Goal: Task Accomplishment & Management: Complete application form

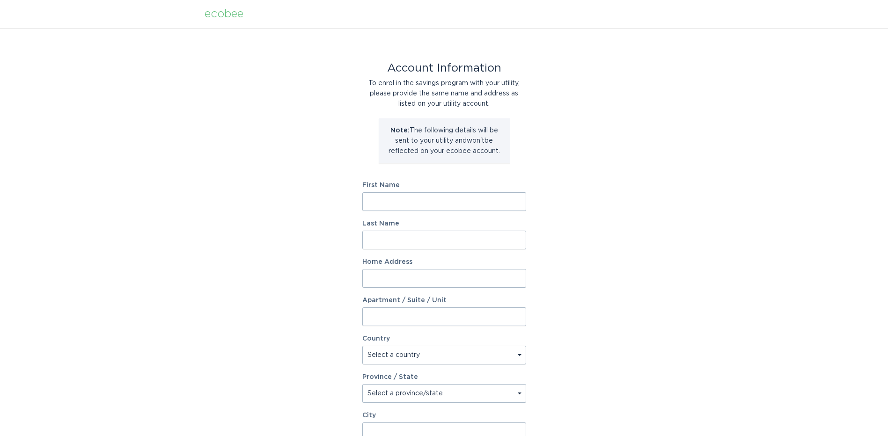
click at [380, 202] on input "First Name" at bounding box center [444, 201] width 164 height 19
type input "[PERSON_NAME]"
type input "[STREET_ADDRESS]"
type input "74"
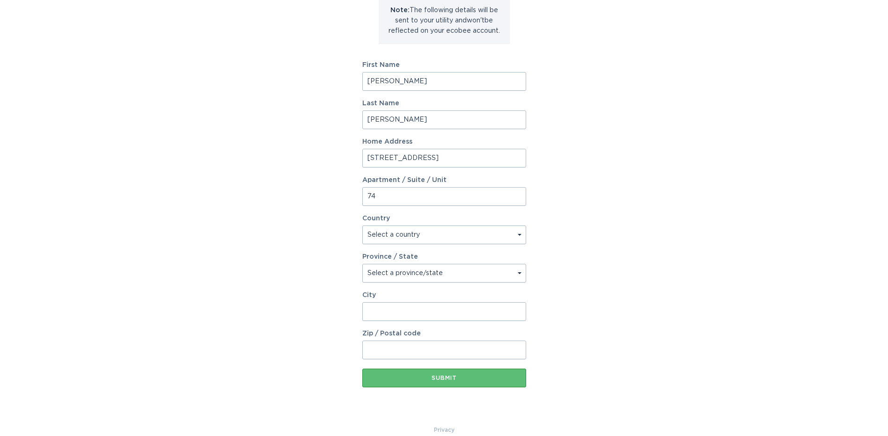
scroll to position [133, 0]
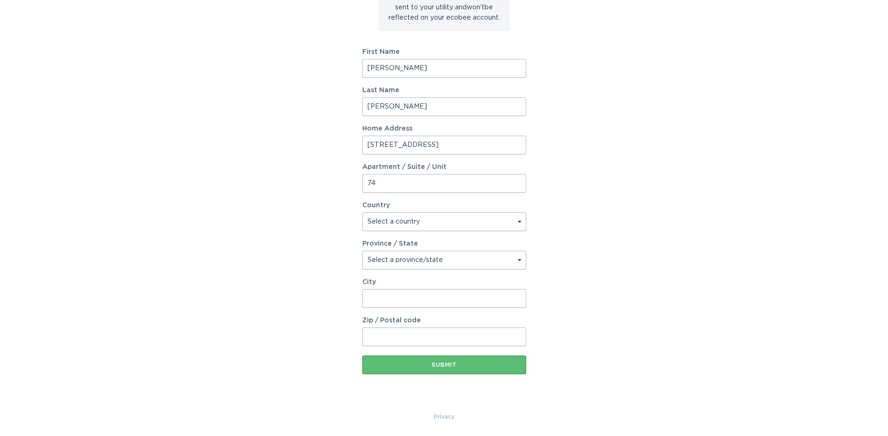
click at [519, 220] on select "Select a country [GEOGRAPHIC_DATA] [GEOGRAPHIC_DATA]" at bounding box center [444, 221] width 164 height 19
select select "US"
click at [362, 212] on select "Select a country [GEOGRAPHIC_DATA] [GEOGRAPHIC_DATA]" at bounding box center [444, 221] width 164 height 19
click at [517, 259] on select "Select a province/state [US_STATE] [US_STATE] [US_STATE] [US_STATE] [US_STATE] …" at bounding box center [444, 260] width 164 height 19
select select "MI"
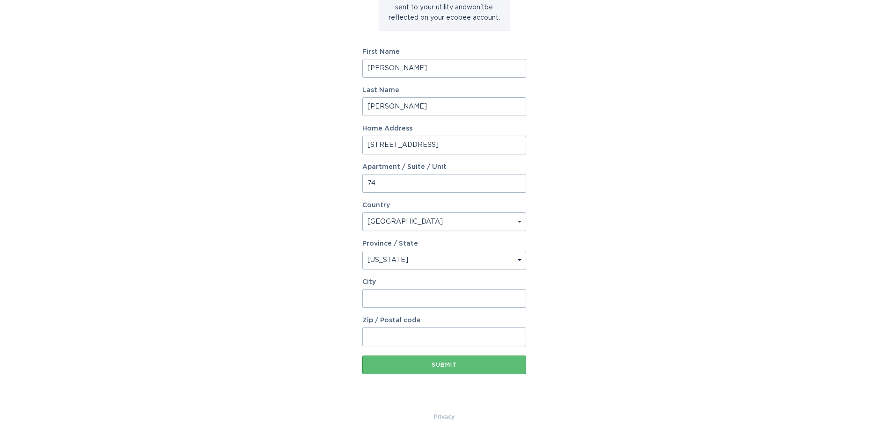
click at [362, 251] on select "Select a province/state [US_STATE] [US_STATE] [US_STATE] [US_STATE] [US_STATE] …" at bounding box center [444, 260] width 164 height 19
click at [440, 296] on input "City" at bounding box center [444, 298] width 164 height 19
type input "[PERSON_NAME]"
type input "48840"
click at [197, 235] on div "Account Information To enrol in the savings program with your utility, please p…" at bounding box center [444, 153] width 888 height 517
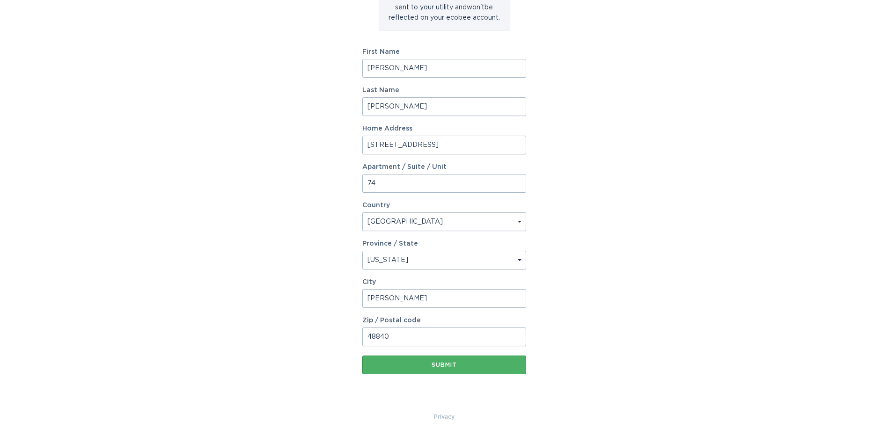
click at [457, 364] on div "Submit" at bounding box center [444, 365] width 154 height 6
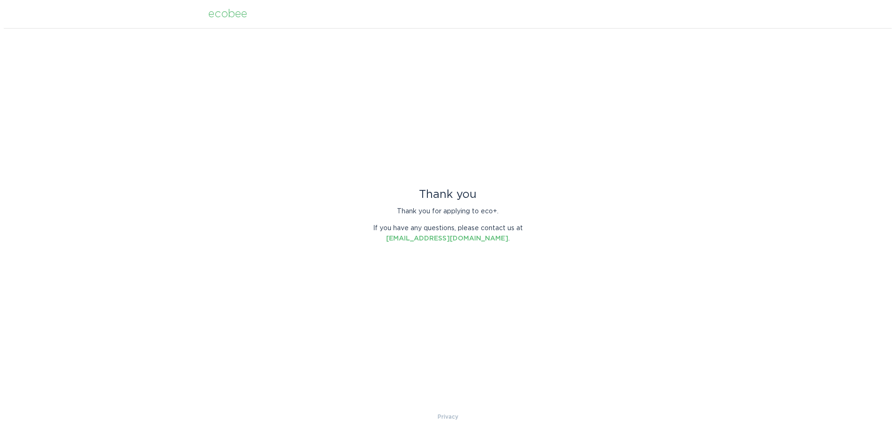
scroll to position [0, 0]
